Goal: Information Seeking & Learning: Find contact information

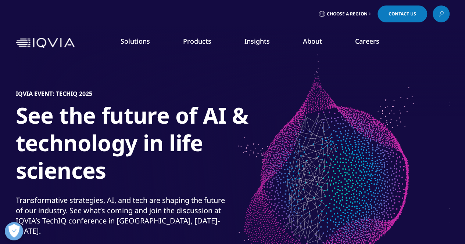
click at [357, 47] on li "Careers IQVIA Careers Overview Our Company Culture Benefits Life at IQVIA Blog …" at bounding box center [366, 49] width 57 height 24
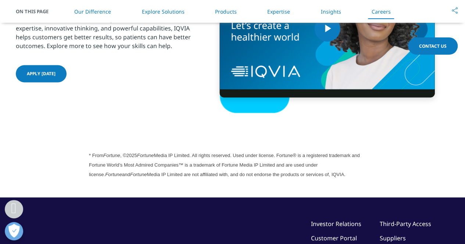
scroll to position [2086, 0]
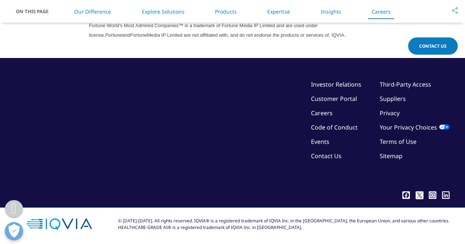
click at [331, 115] on link "Careers" at bounding box center [322, 113] width 22 height 8
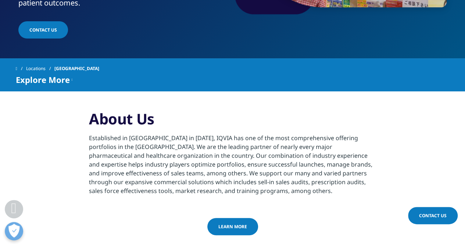
scroll to position [184, 0]
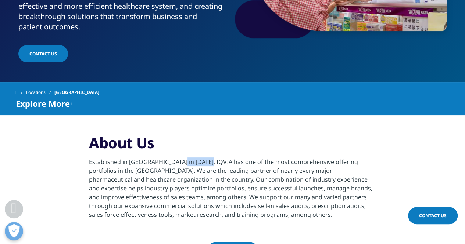
drag, startPoint x: 175, startPoint y: 137, endPoint x: 225, endPoint y: 141, distance: 50.5
click at [205, 158] on p "Established in Makati City in 1968, IQVIA has one of the most comprehensive off…" at bounding box center [232, 191] width 287 height 66
click at [234, 158] on p "Established in Makati City in 1968, IQVIA has one of the most comprehensive off…" at bounding box center [232, 191] width 287 height 66
drag, startPoint x: 234, startPoint y: 142, endPoint x: 186, endPoint y: 132, distance: 49.6
click at [186, 134] on h3 "About Us" at bounding box center [232, 146] width 287 height 24
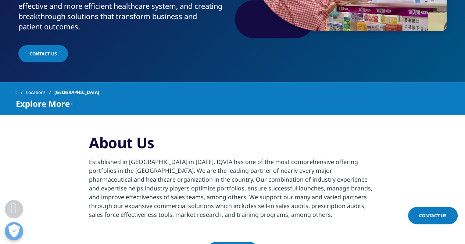
click at [252, 158] on p "Established in Makati City in 1968, IQVIA has one of the most comprehensive off…" at bounding box center [232, 191] width 287 height 66
drag, startPoint x: 252, startPoint y: 139, endPoint x: 205, endPoint y: 136, distance: 47.5
click at [205, 158] on p "Established in Makati City in 1968, IQVIA has one of the most comprehensive off…" at bounding box center [232, 191] width 287 height 66
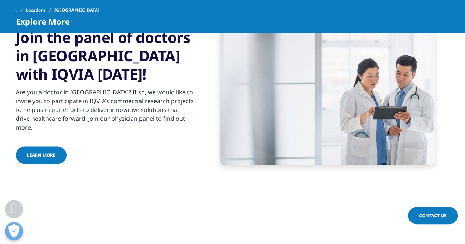
scroll to position [514, 0]
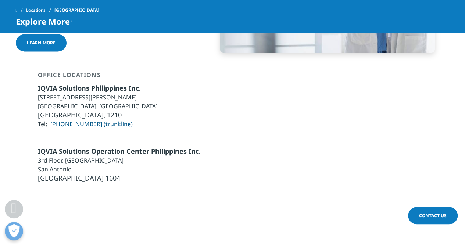
drag, startPoint x: 267, startPoint y: 76, endPoint x: 234, endPoint y: 69, distance: 33.1
click at [234, 71] on div "Office Locations IQVIA Solutions Philippines Inc. Unit 6A, 6th Floor, Hidalgo D…" at bounding box center [232, 99] width 433 height 57
click at [231, 86] on div "Office Locations IQVIA Solutions Philippines Inc. Unit 6A, 6th Floor, Hidalgo D…" at bounding box center [232, 99] width 433 height 57
drag, startPoint x: 231, startPoint y: 86, endPoint x: 206, endPoint y: 82, distance: 25.4
click at [206, 82] on div "Office Locations IQVIA Solutions Philippines Inc. Unit 6A, 6th Floor, Hidalgo D…" at bounding box center [232, 99] width 433 height 57
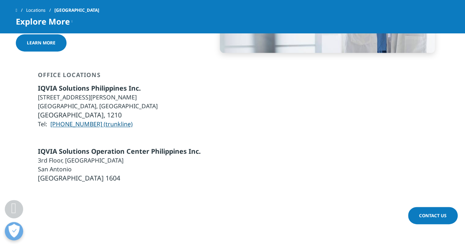
click at [227, 77] on div "Office Locations IQVIA Solutions Philippines Inc. Unit 6A, 6th Floor, Hidalgo D…" at bounding box center [232, 99] width 433 height 57
drag, startPoint x: 227, startPoint y: 77, endPoint x: 210, endPoint y: 73, distance: 17.1
click at [210, 73] on div "Office Locations IQVIA Solutions Philippines Inc. Unit 6A, 6th Floor, Hidalgo D…" at bounding box center [232, 99] width 433 height 57
click at [233, 76] on div "Office Locations IQVIA Solutions Philippines Inc. Unit 6A, 6th Floor, Hidalgo D…" at bounding box center [232, 99] width 433 height 57
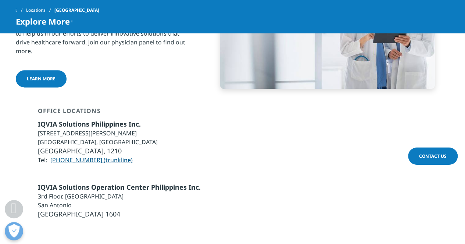
scroll to position [579, 0]
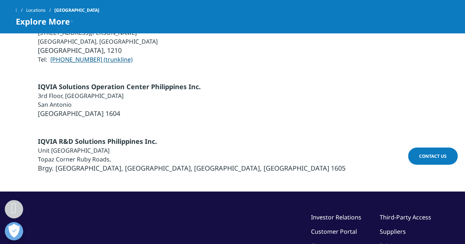
click at [253, 137] on div "IQVIA R&D Solutions Philippines Inc. Unit 802, 8th Floor GLAS Tower Topaz Corne…" at bounding box center [232, 155] width 433 height 36
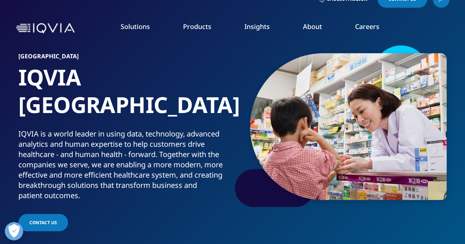
scroll to position [0, 0]
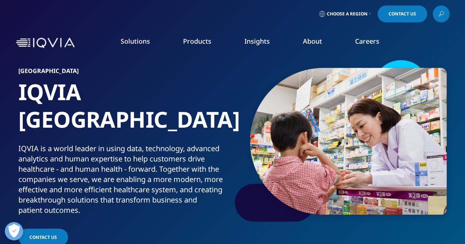
click at [245, 22] on div "Choose a Region Contact Us" at bounding box center [232, 14] width 433 height 17
drag, startPoint x: 245, startPoint y: 22, endPoint x: 208, endPoint y: 19, distance: 37.5
click at [208, 19] on div "Choose a Region Contact Us" at bounding box center [232, 14] width 433 height 17
click at [174, 18] on div "Choose a Region Contact Us" at bounding box center [232, 14] width 433 height 17
drag, startPoint x: 102, startPoint y: 133, endPoint x: 146, endPoint y: 128, distance: 43.9
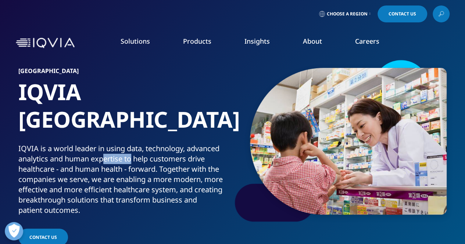
click at [144, 144] on div "IQVIA is a world leader in using data, technology, advanced analytics and human…" at bounding box center [123, 180] width 211 height 72
click at [160, 144] on div "IQVIA is a world leader in using data, technology, advanced analytics and human…" at bounding box center [123, 180] width 211 height 72
click at [109, 154] on div "IQVIA is a world leader in using data, technology, advanced analytics and human…" at bounding box center [123, 180] width 211 height 72
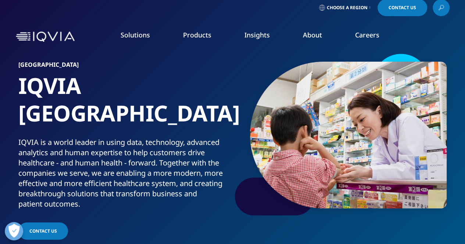
scroll to position [147, 0]
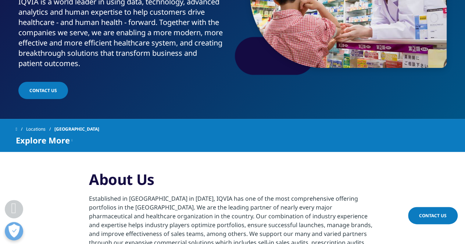
click at [46, 82] on link "contact us" at bounding box center [43, 90] width 50 height 17
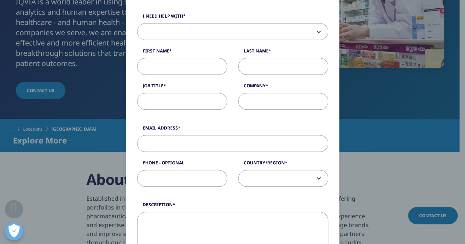
click at [187, 106] on input "Job Title" at bounding box center [182, 101] width 90 height 17
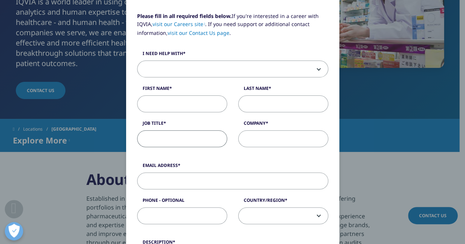
scroll to position [37, 0]
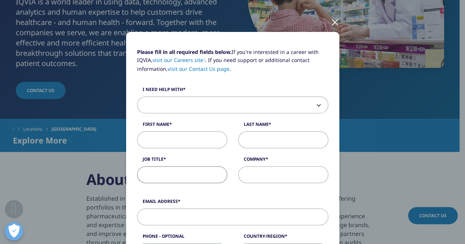
click at [182, 61] on link "visit our Careers site" at bounding box center [178, 60] width 53 height 7
